Goal: Information Seeking & Learning: Learn about a topic

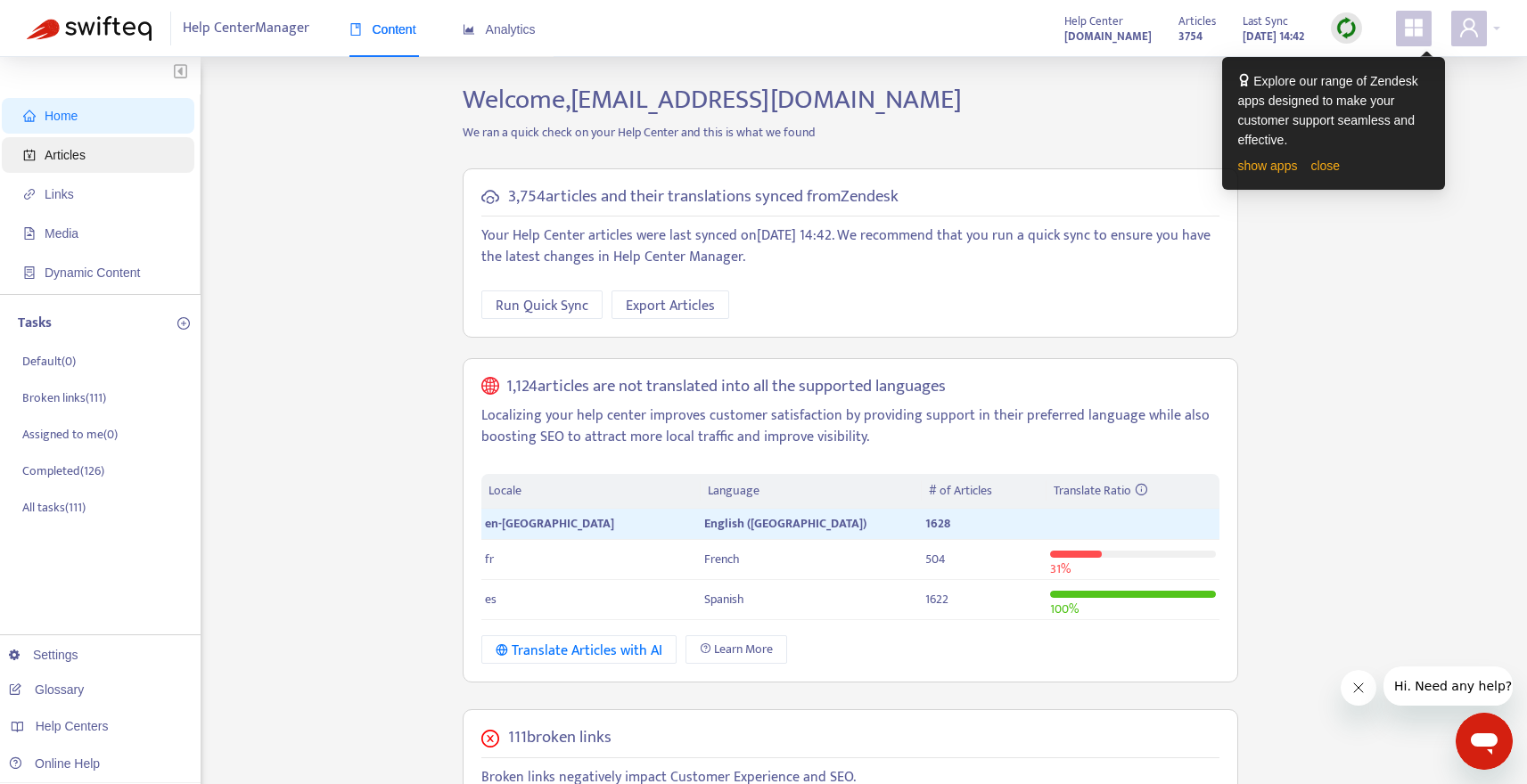
click at [74, 146] on span "Articles" at bounding box center [102, 154] width 157 height 35
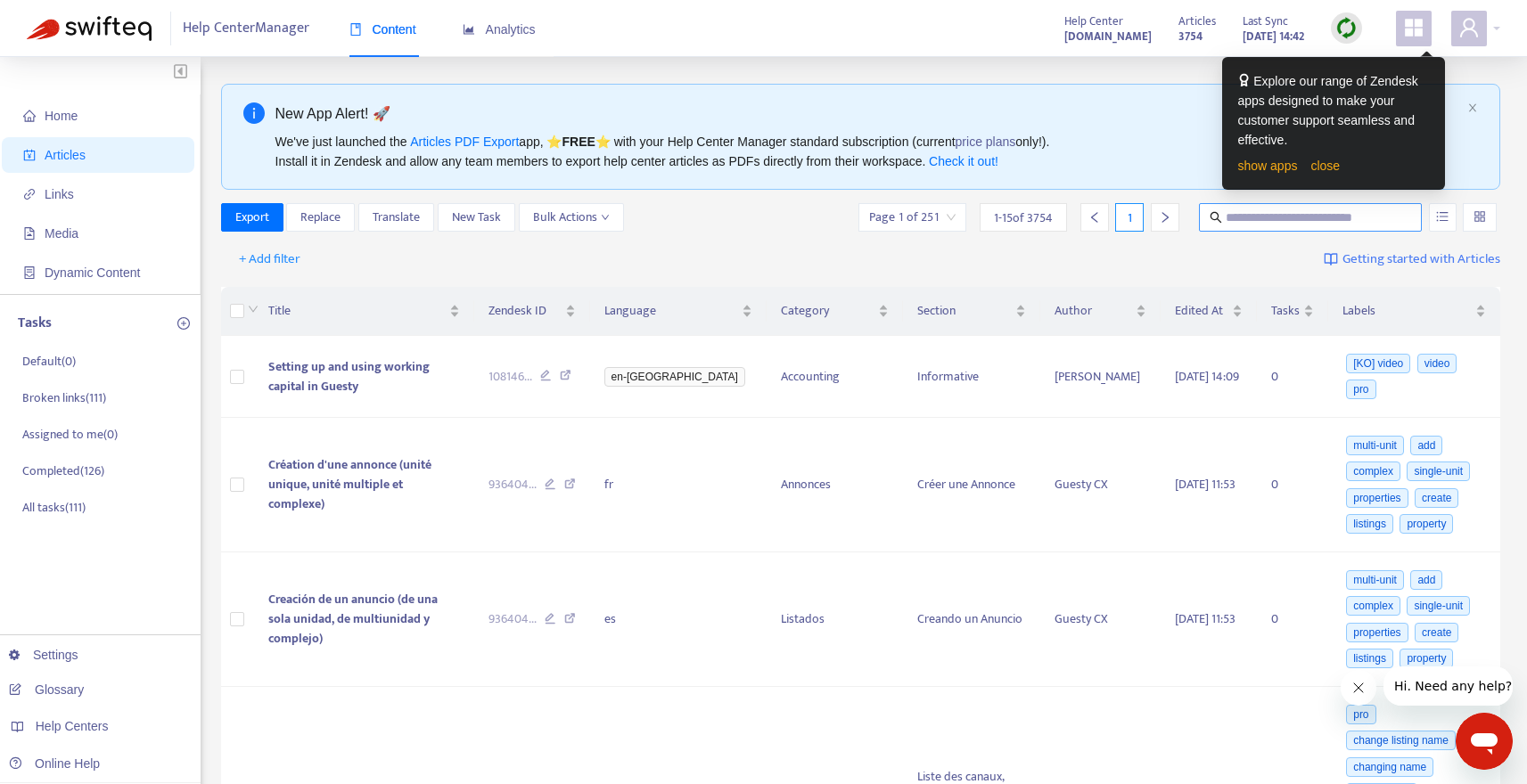
click at [1282, 219] on input "text" at bounding box center [1311, 218] width 171 height 20
type input "**********"
click at [1439, 215] on icon "unordered-list" at bounding box center [1443, 217] width 13 height 13
click at [1353, 217] on input "**********" at bounding box center [1311, 218] width 171 height 20
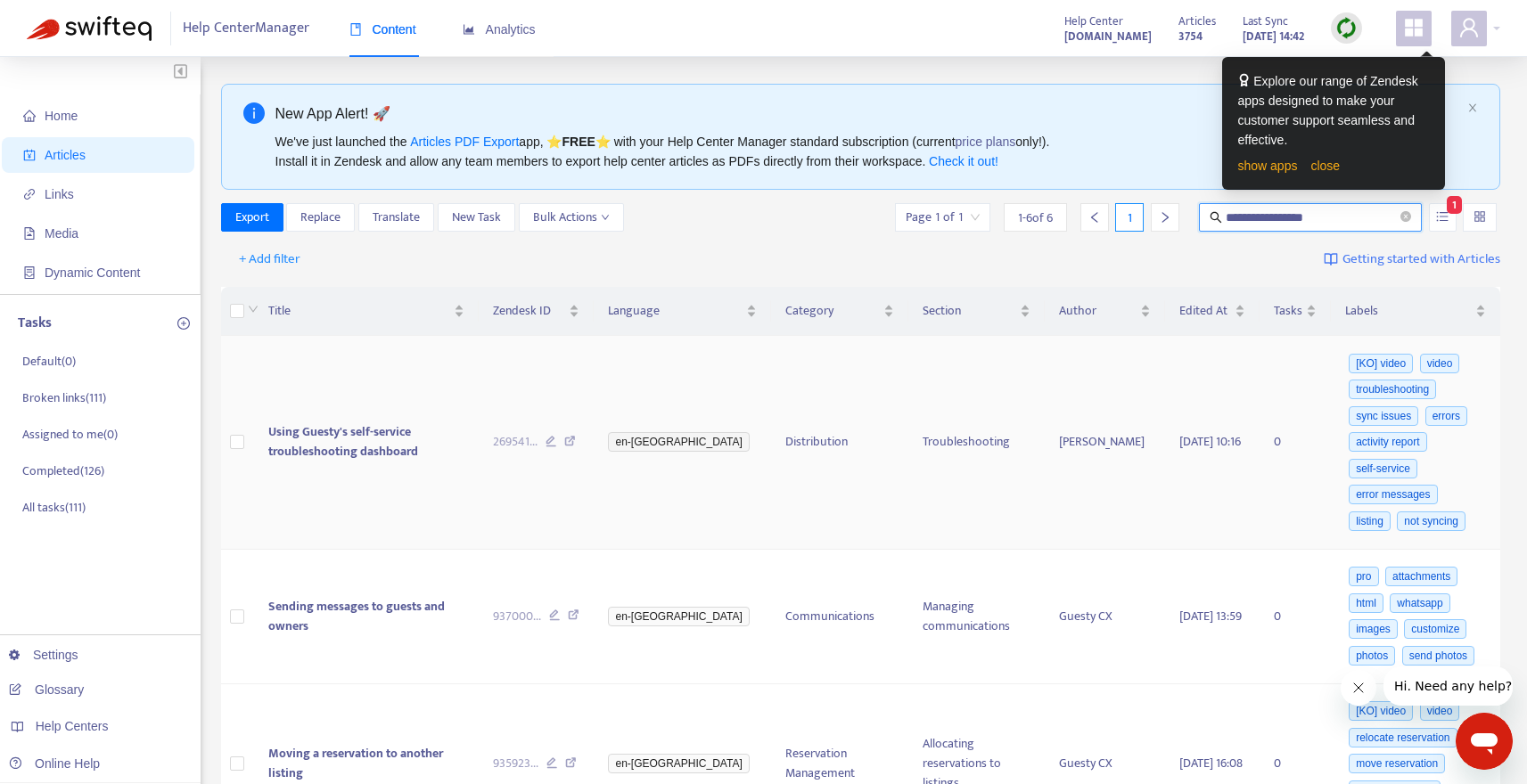
click at [389, 433] on span "Using Guesty's self-service troubleshooting dashboard" at bounding box center [343, 442] width 150 height 40
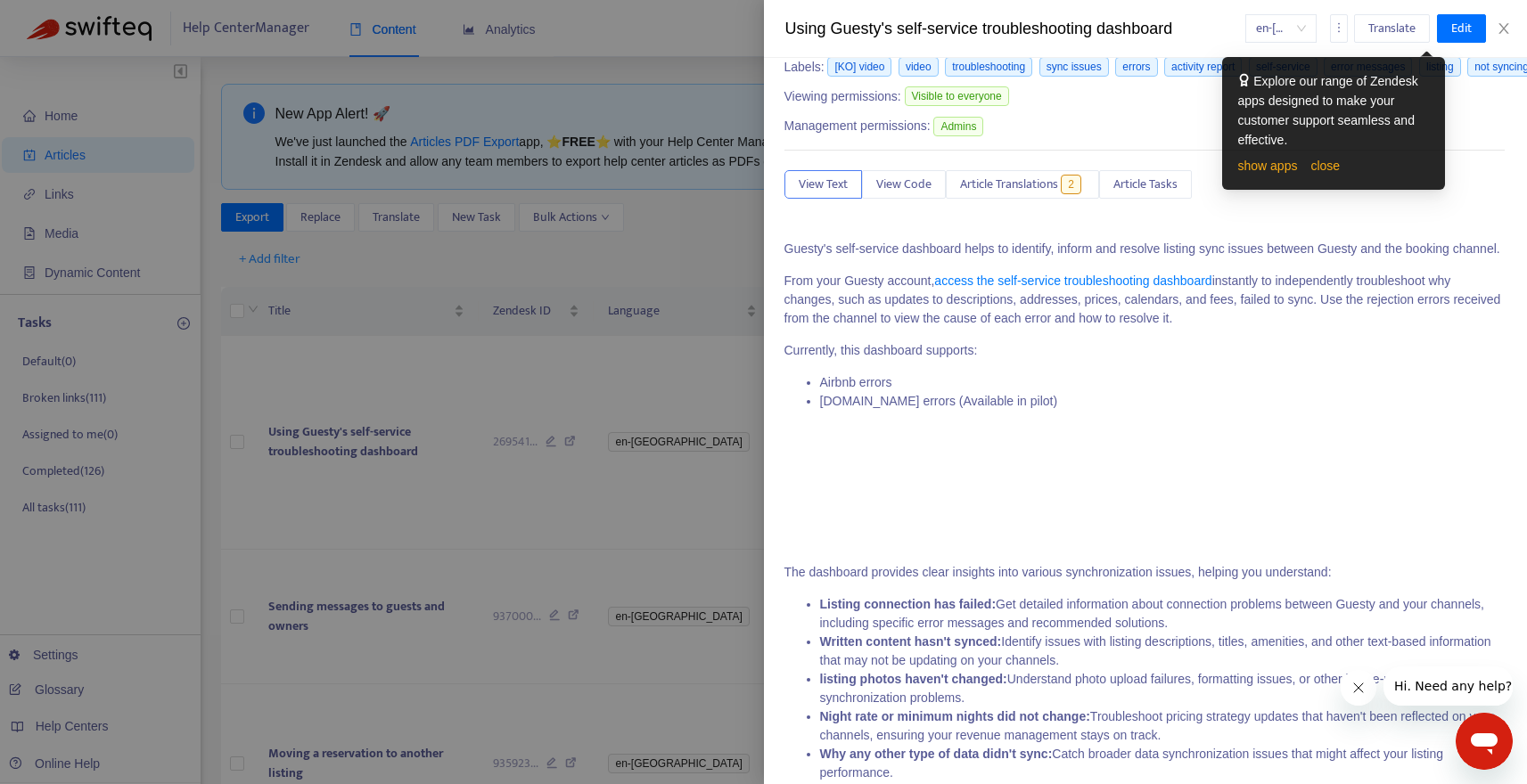
scroll to position [0, 1]
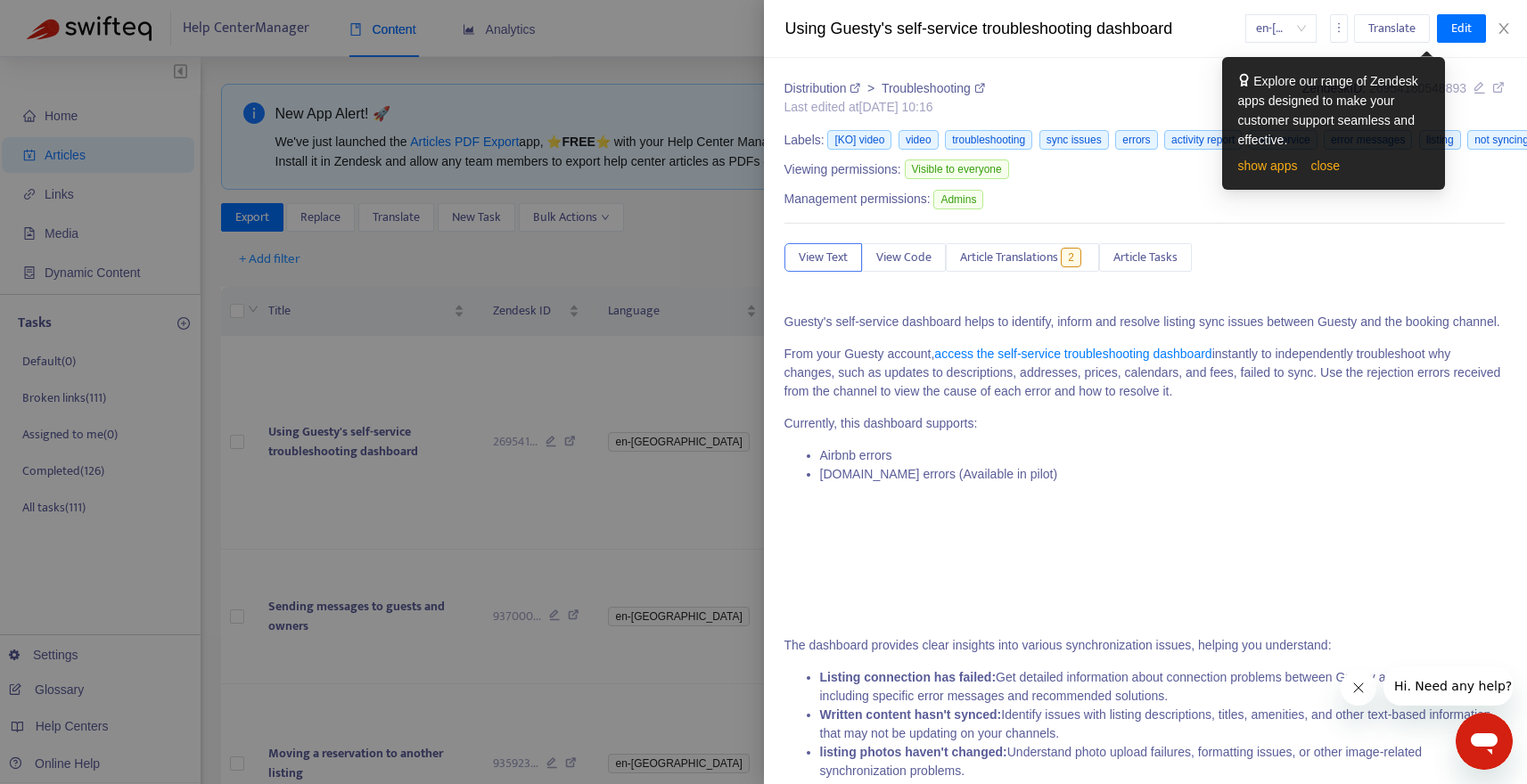
click at [1501, 85] on icon at bounding box center [1499, 88] width 13 height 13
click at [0, 0] on div "Using Guesty's self-service troubleshooting dashboard en-gb Translate Edit Dist…" at bounding box center [764, 392] width 1527 height 784
click at [1499, 30] on icon "close" at bounding box center [1504, 29] width 14 height 14
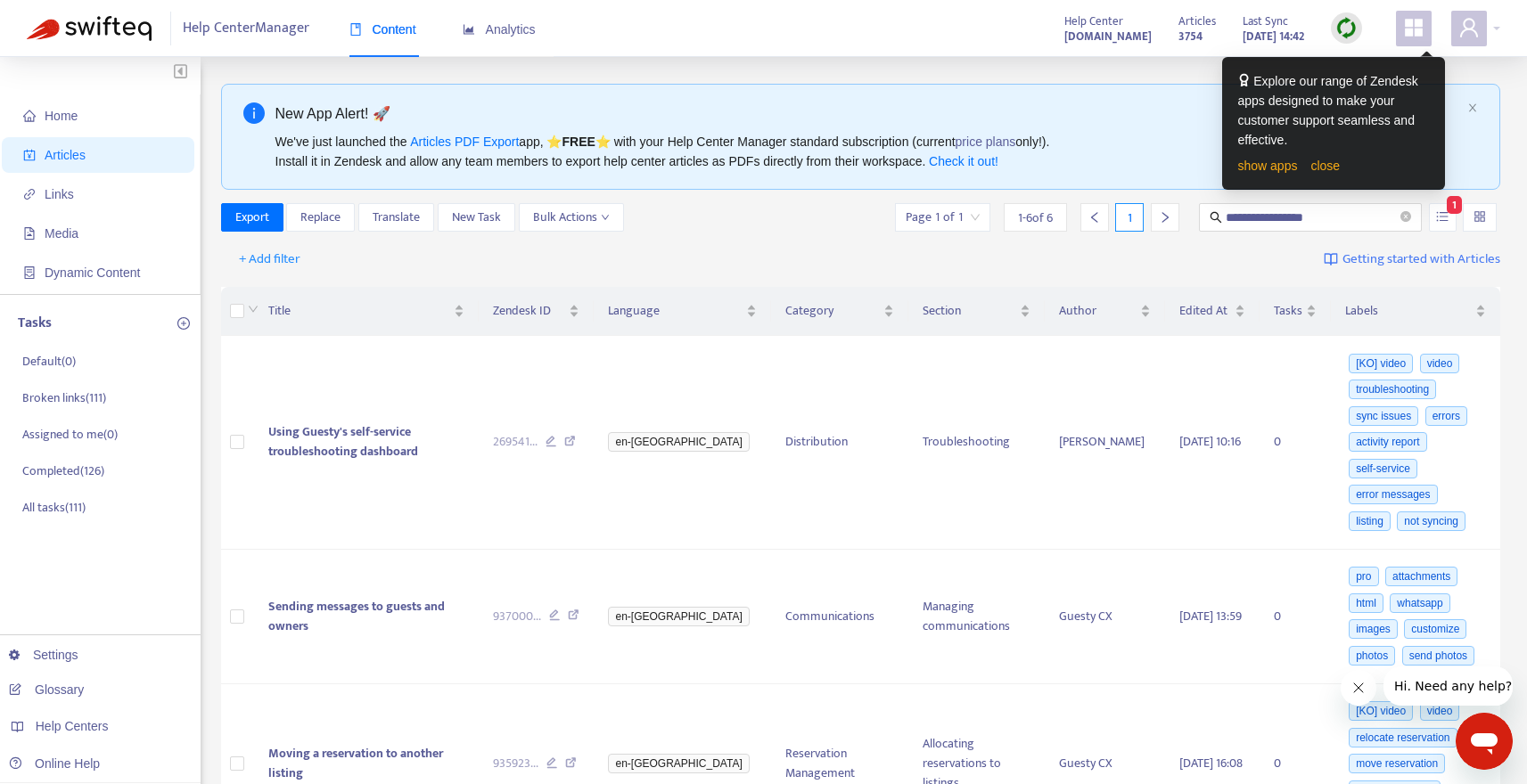
click at [1346, 20] on img at bounding box center [1346, 28] width 23 height 23
click at [1320, 164] on link "close" at bounding box center [1326, 166] width 30 height 14
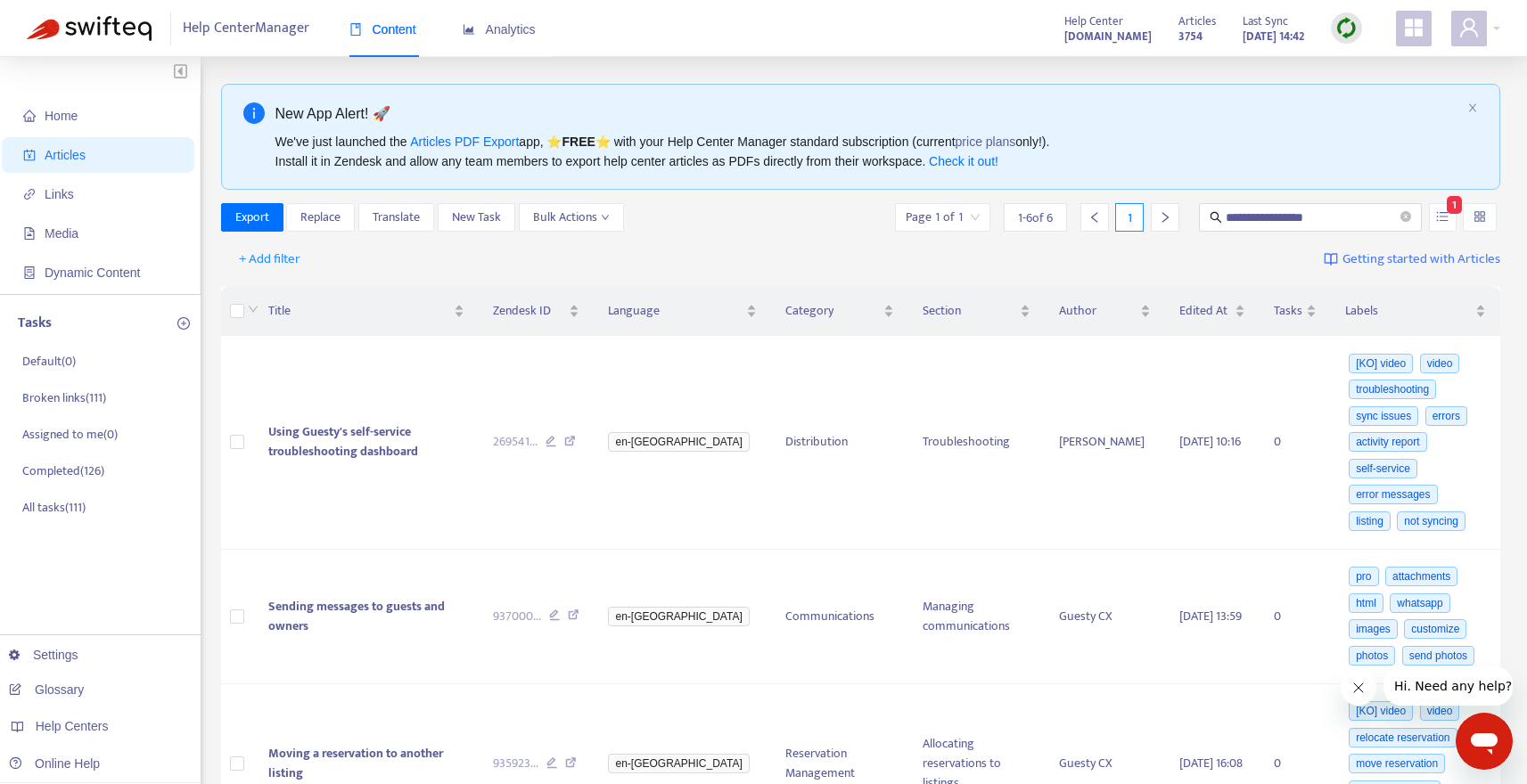
click at [1350, 31] on img at bounding box center [1346, 28] width 23 height 23
click at [1378, 89] on link "Full Sync" at bounding box center [1377, 93] width 64 height 21
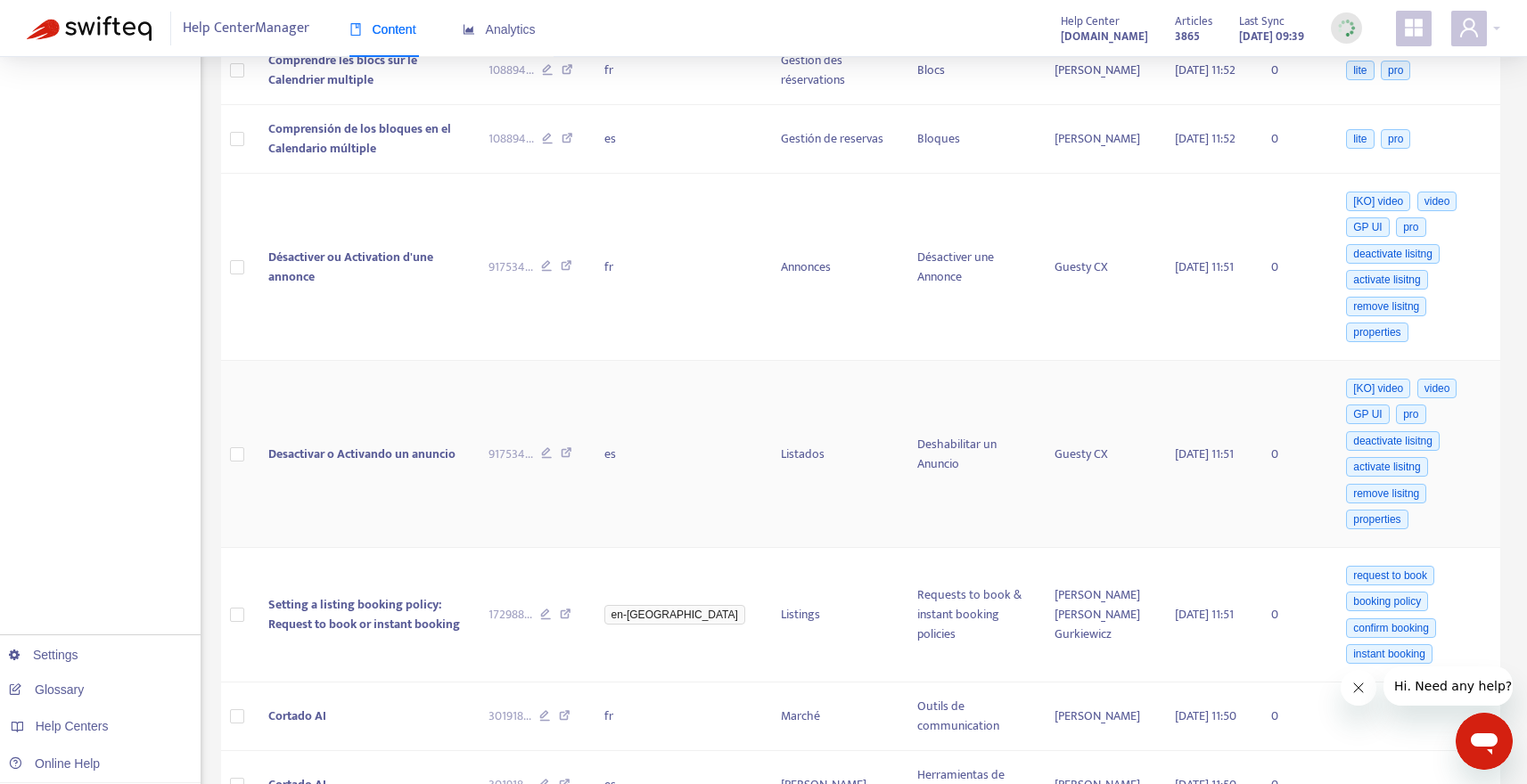
scroll to position [1132, 0]
click at [329, 593] on span "Setting a listing booking policy: Request to book or instant booking" at bounding box center [364, 612] width 192 height 40
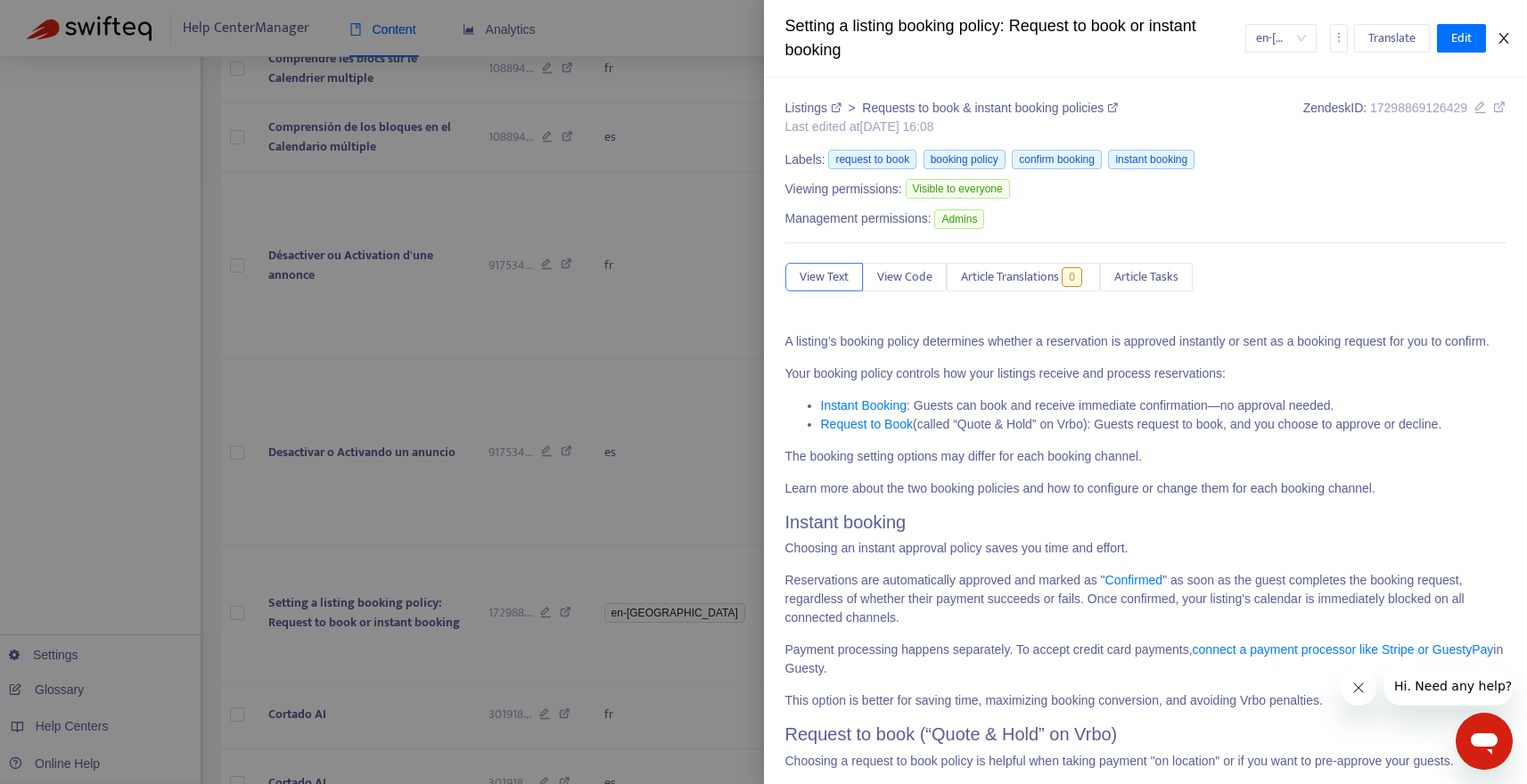
click at [1503, 37] on icon "close" at bounding box center [1504, 39] width 14 height 14
